Goal: Task Accomplishment & Management: Use online tool/utility

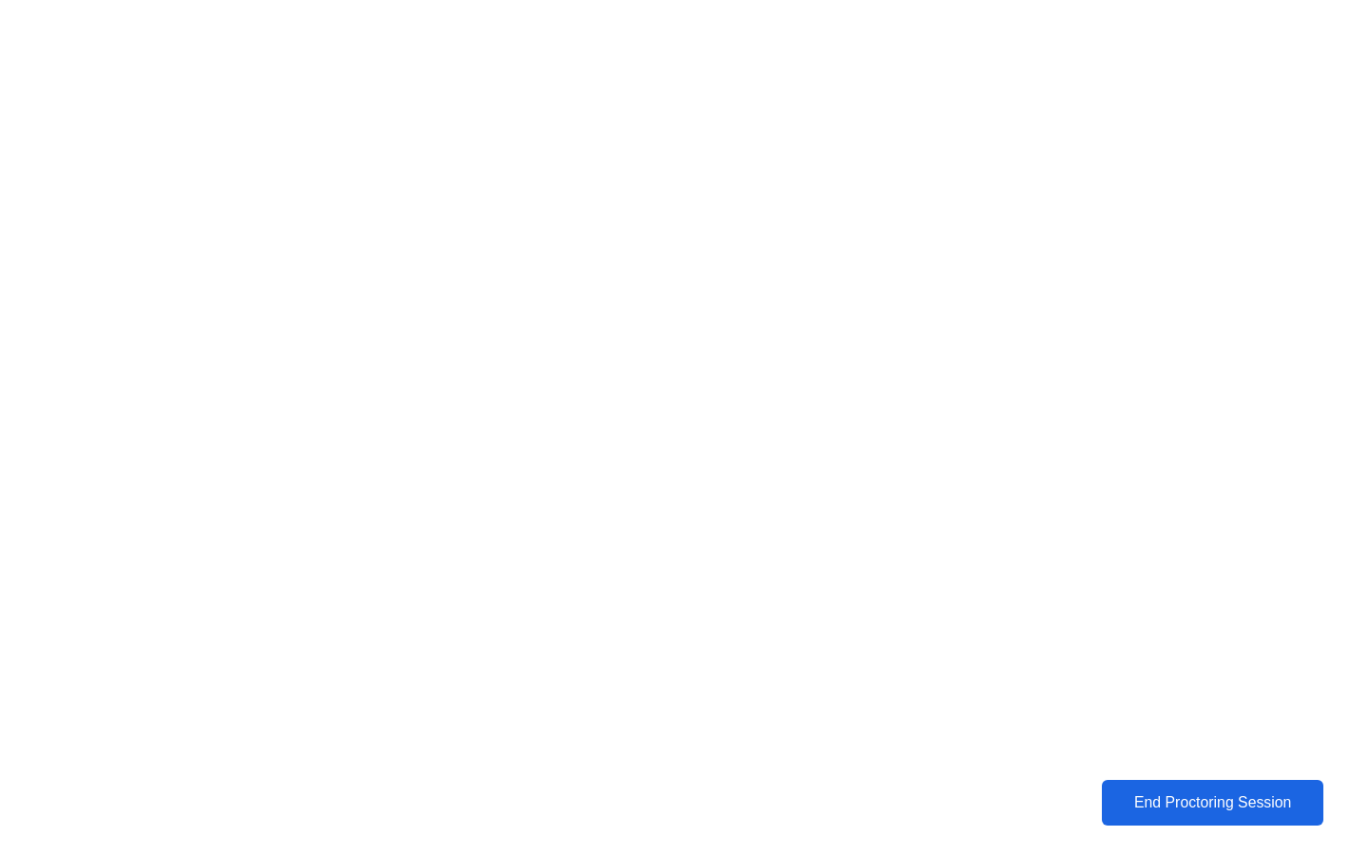
click at [1195, 798] on div "End Proctoring Session" at bounding box center [1213, 802] width 211 height 17
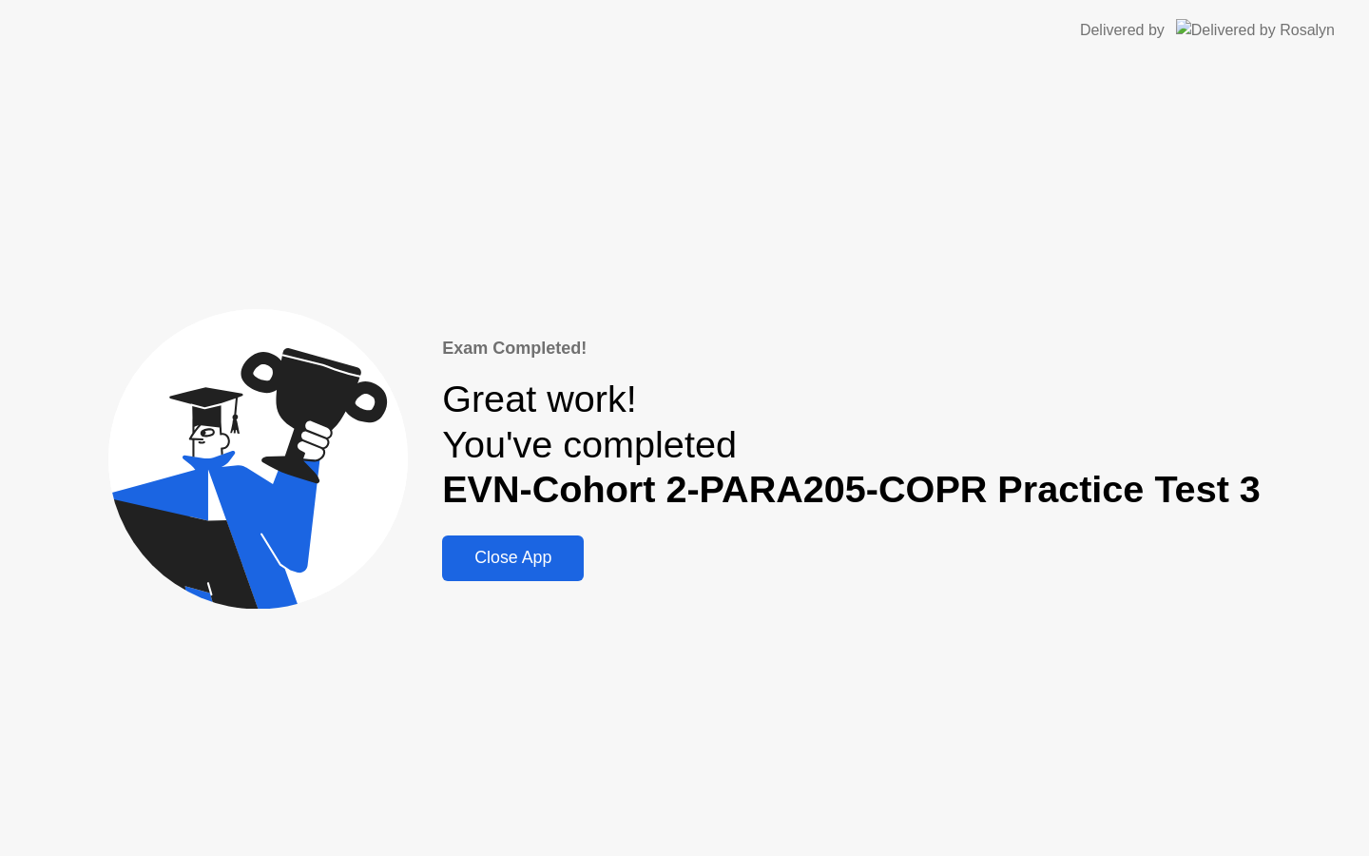
click at [508, 568] on div "Close App" at bounding box center [513, 558] width 130 height 20
